Goal: Navigation & Orientation: Find specific page/section

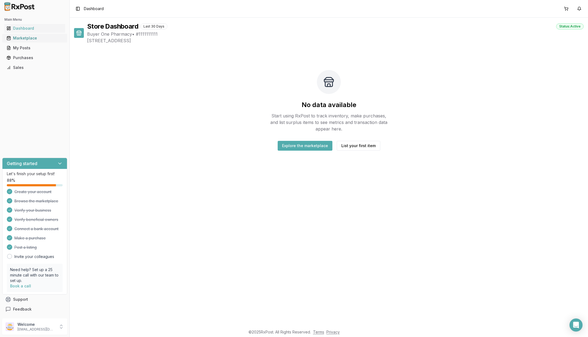
click at [32, 38] on div "Marketplace" at bounding box center [35, 37] width 56 height 5
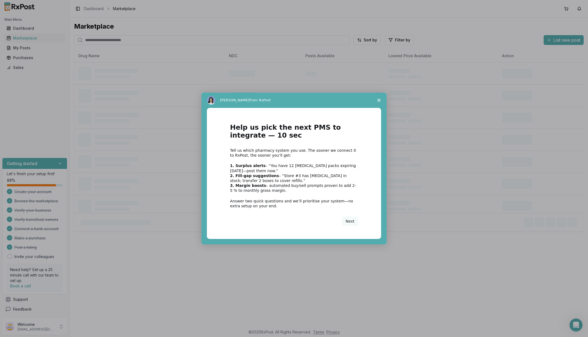
click at [379, 100] on polygon "Close survey" at bounding box center [378, 100] width 3 height 3
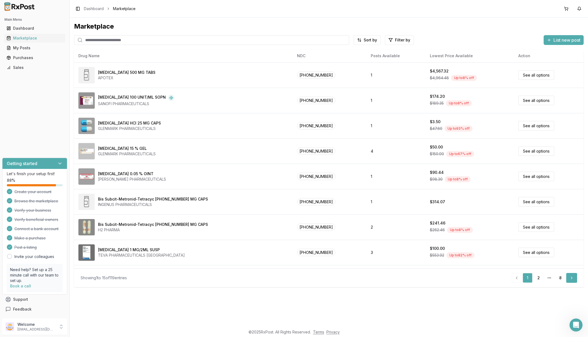
click at [569, 278] on link "Next" at bounding box center [571, 278] width 11 height 10
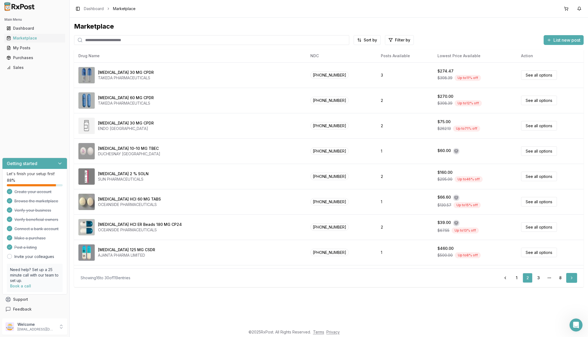
click at [569, 277] on link "Next" at bounding box center [571, 278] width 11 height 10
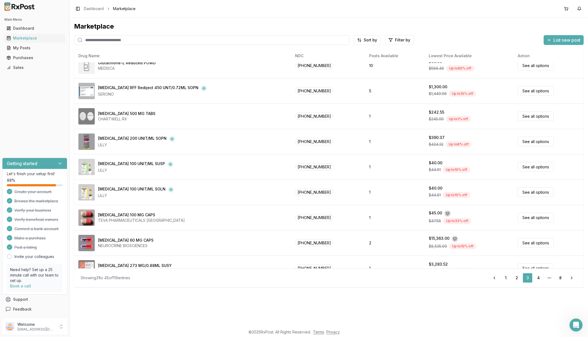
scroll to position [172, 0]
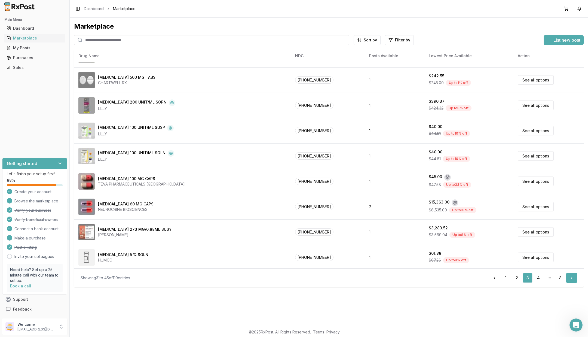
click at [569, 278] on link "Next" at bounding box center [571, 278] width 11 height 10
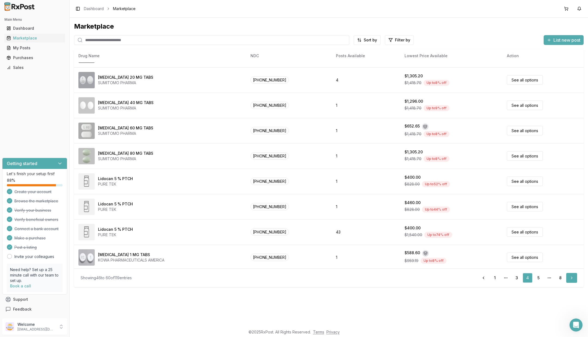
click at [573, 277] on link "Next" at bounding box center [571, 278] width 11 height 10
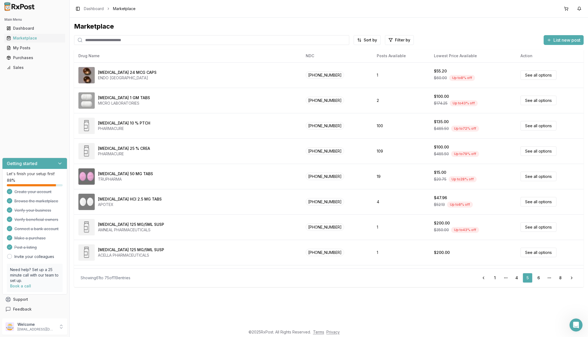
click at [571, 283] on div "Showing 61 to 75 of 119 entries Previous 1 More pages 4 5 6 More pages 8 Next" at bounding box center [329, 277] width 510 height 19
click at [568, 274] on link "Next" at bounding box center [571, 278] width 11 height 10
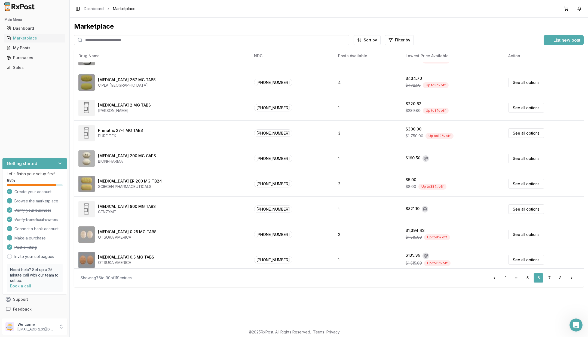
scroll to position [172, 0]
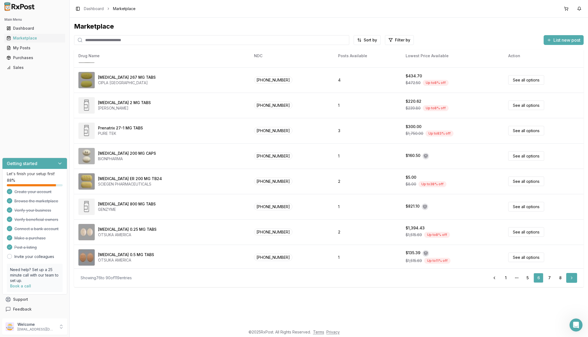
click at [567, 276] on link "Next" at bounding box center [571, 278] width 11 height 10
